Goal: Information Seeking & Learning: Learn about a topic

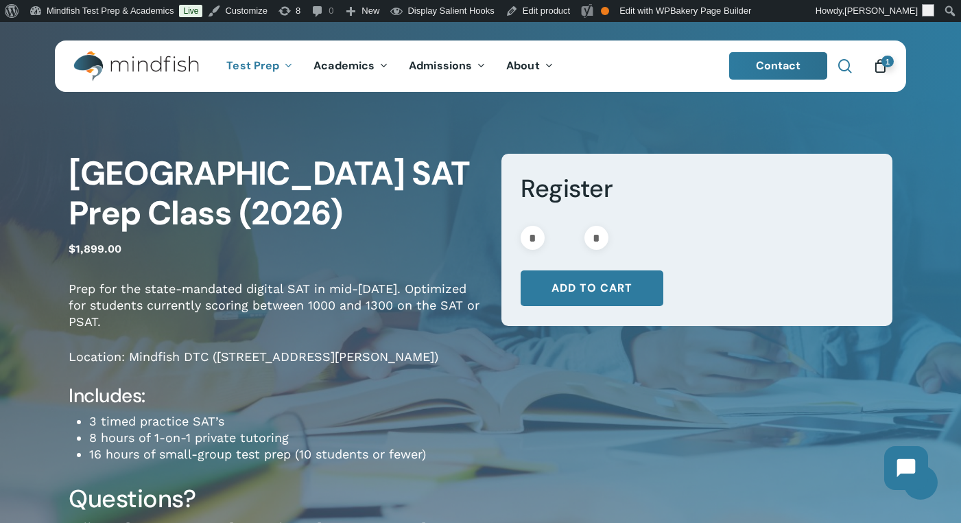
click at [845, 66] on span "Main Menu" at bounding box center [845, 66] width 14 height 14
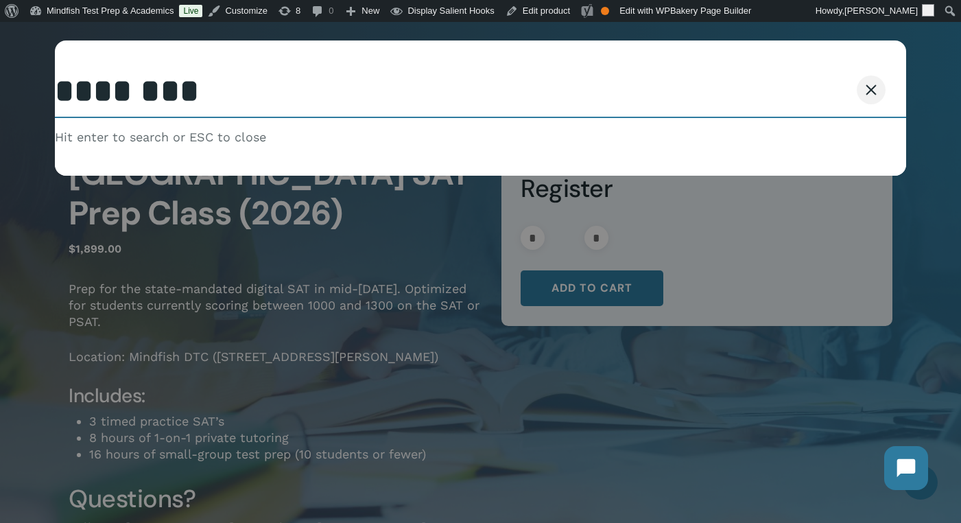
type input "********"
click at [806, 75] on button "Search" at bounding box center [837, 89] width 62 height 29
